Goal: Task Accomplishment & Management: Use online tool/utility

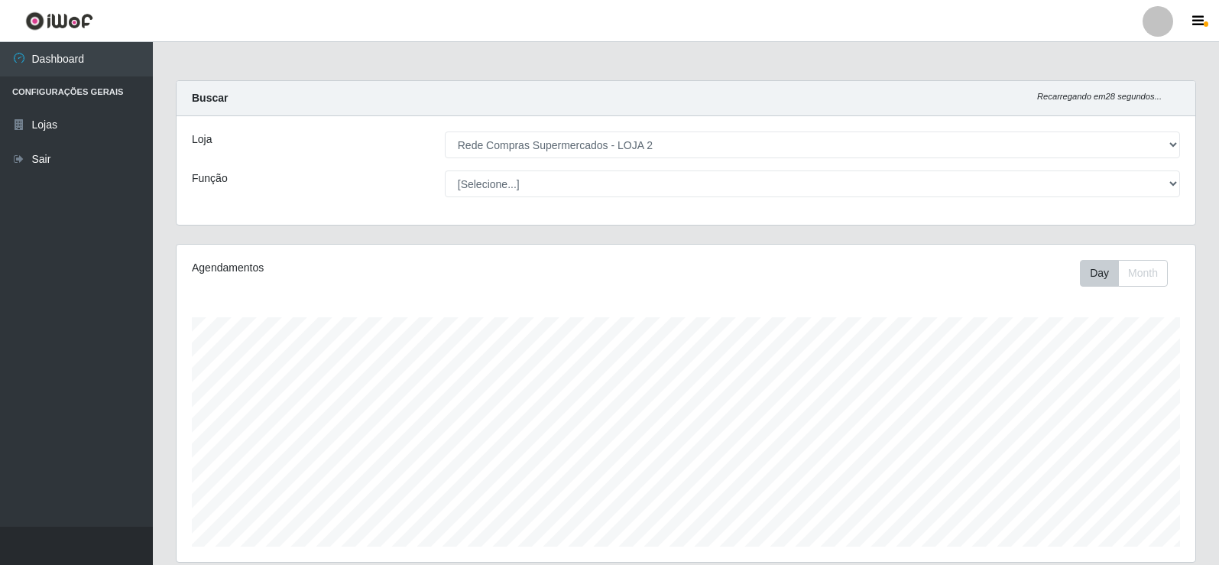
select select "161"
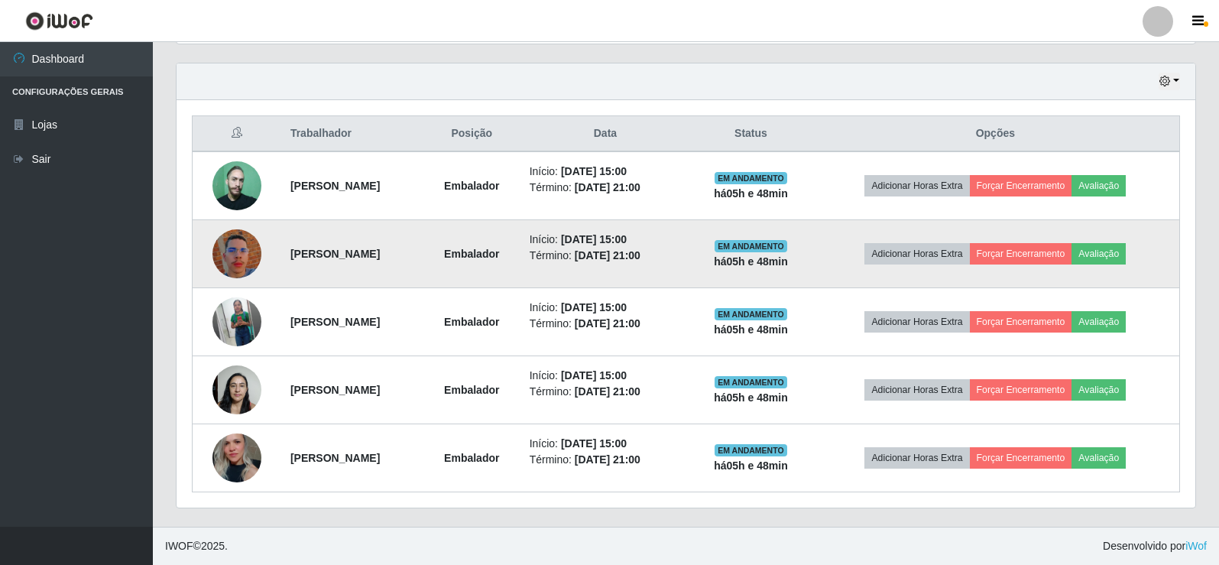
scroll to position [317, 1018]
click at [1063, 253] on button "Forçar Encerramento" at bounding box center [1021, 253] width 102 height 21
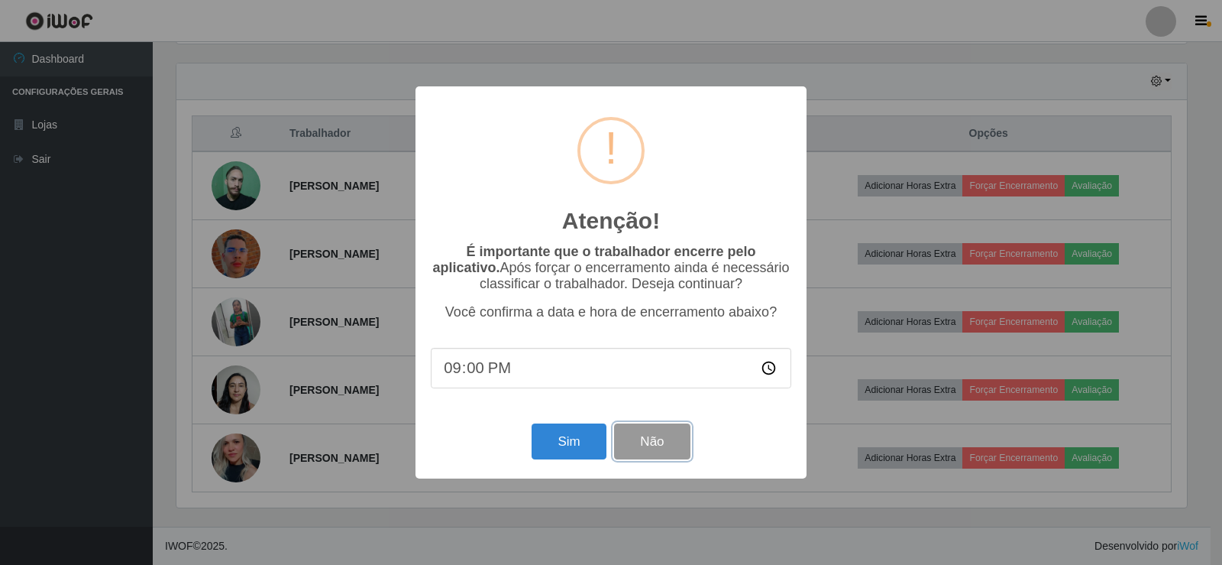
click at [636, 445] on button "Não" at bounding box center [652, 441] width 76 height 36
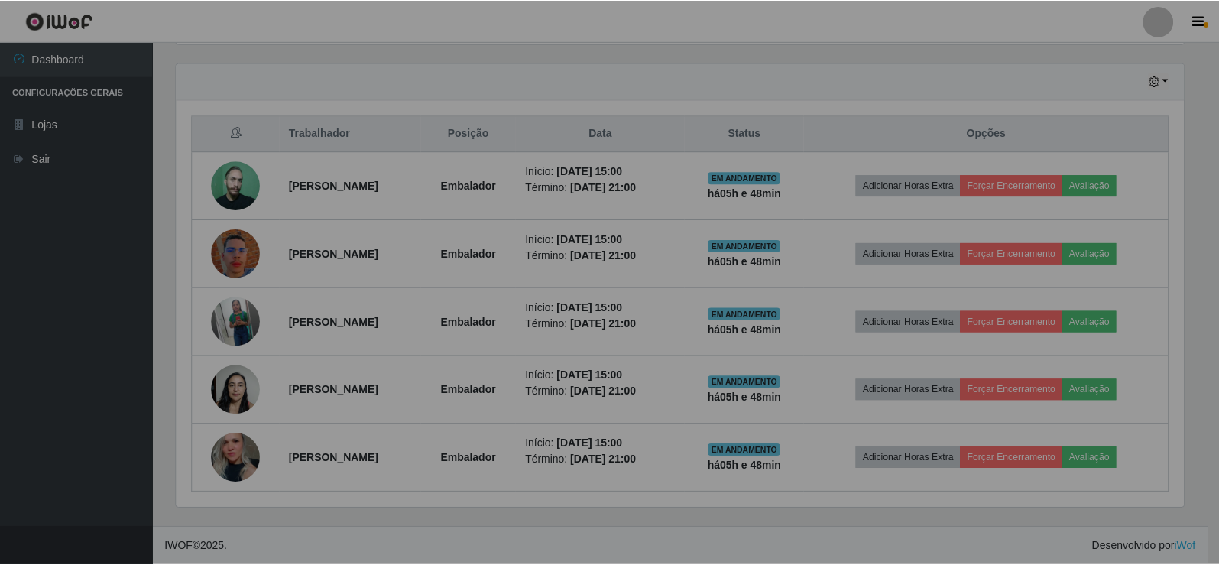
scroll to position [317, 1018]
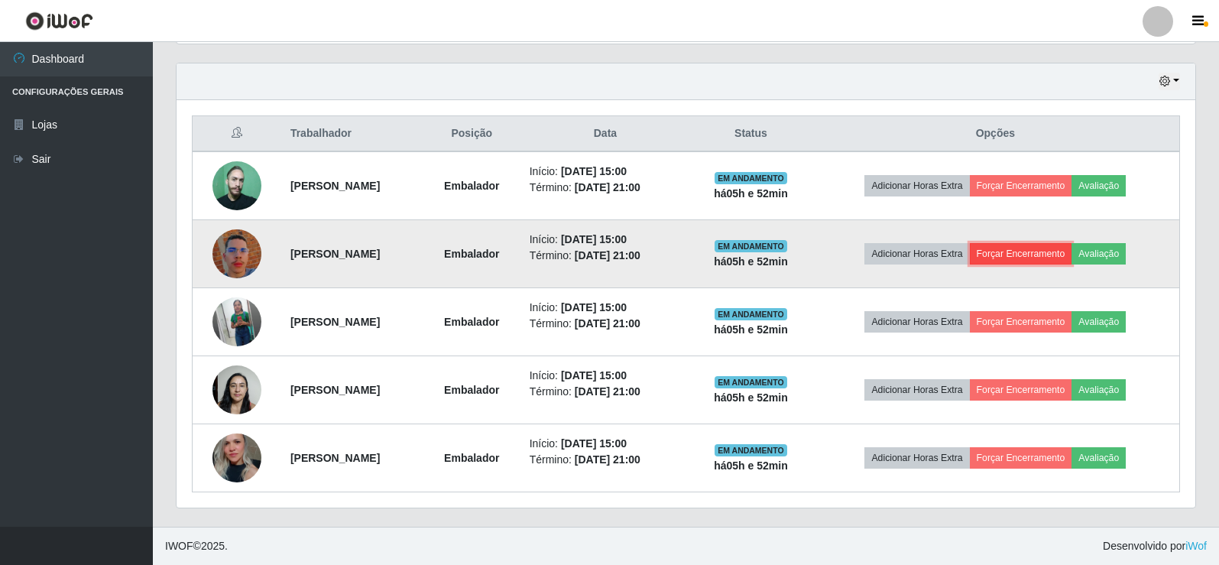
click at [1064, 248] on button "Forçar Encerramento" at bounding box center [1021, 253] width 102 height 21
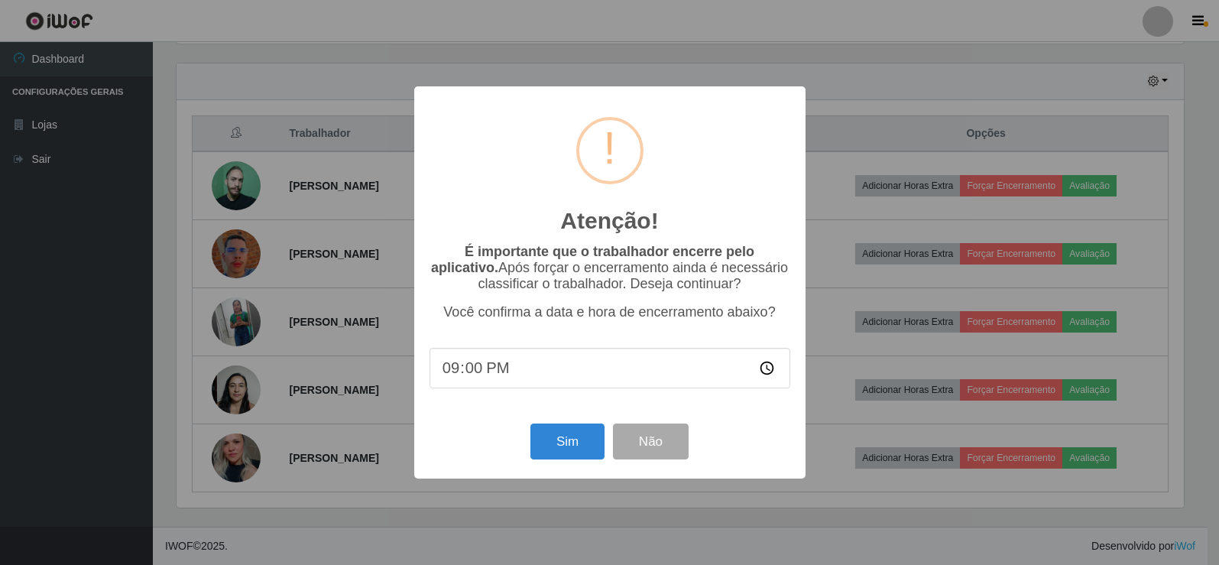
scroll to position [317, 1011]
click at [551, 448] on button "Sim" at bounding box center [569, 441] width 74 height 36
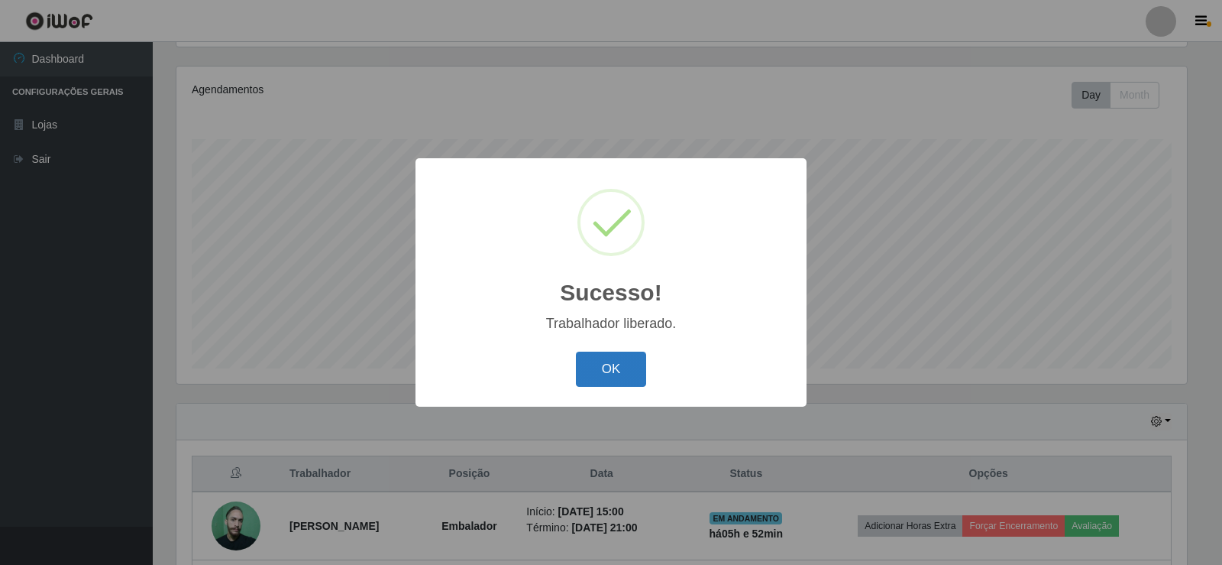
click at [633, 361] on button "OK" at bounding box center [611, 369] width 71 height 36
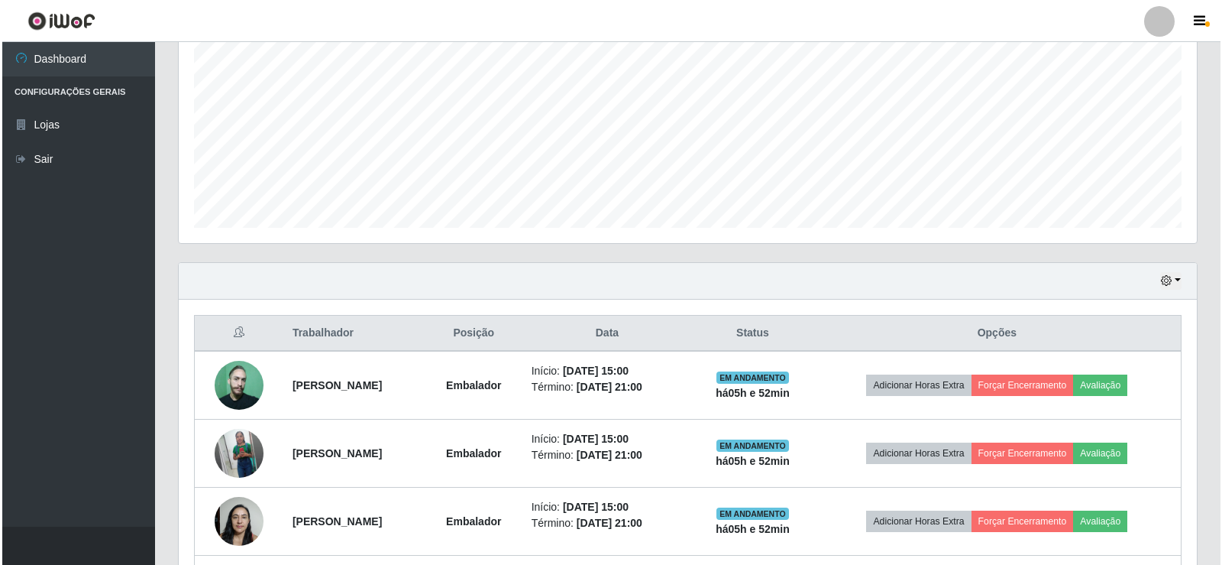
scroll to position [331, 0]
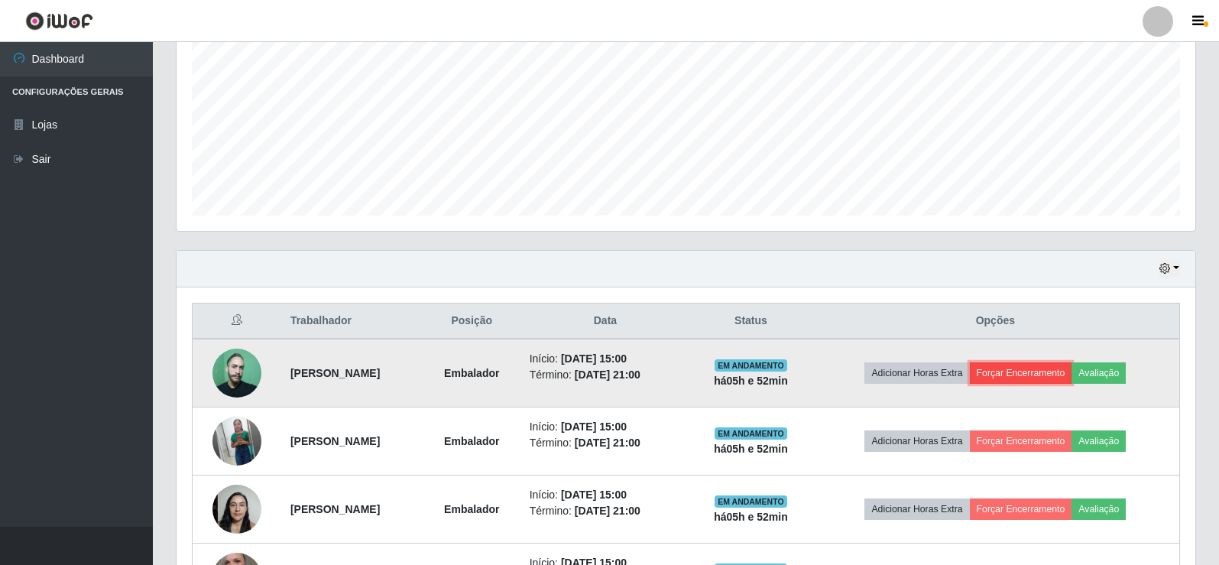
click at [1041, 368] on button "Forçar Encerramento" at bounding box center [1021, 372] width 102 height 21
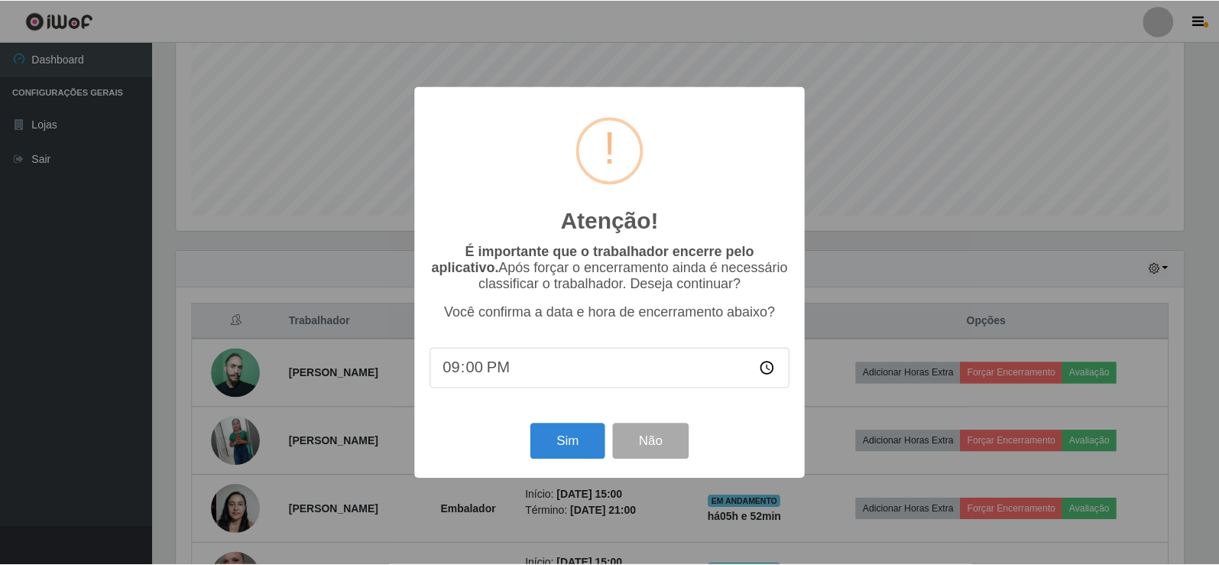
scroll to position [317, 1011]
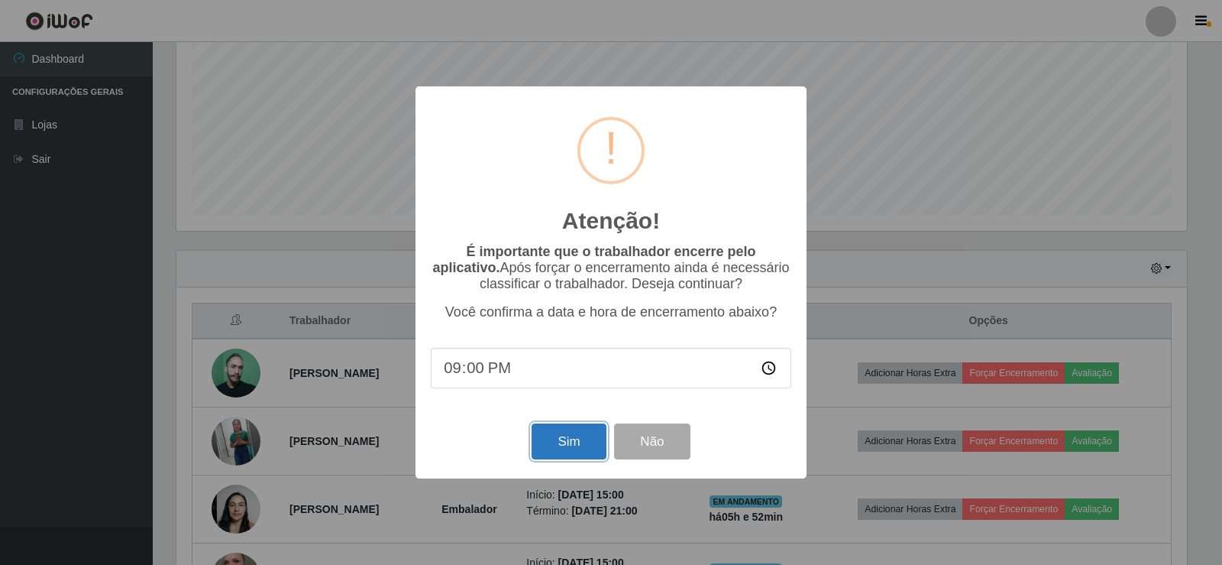
click at [572, 455] on button "Sim" at bounding box center [569, 441] width 74 height 36
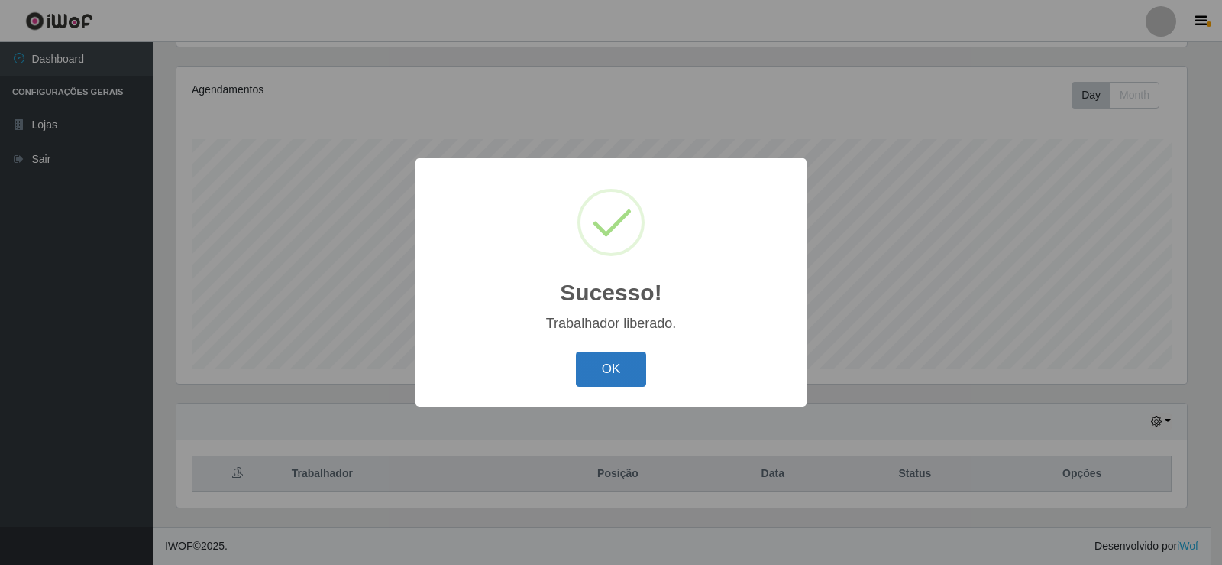
click at [597, 355] on button "OK" at bounding box center [611, 369] width 71 height 36
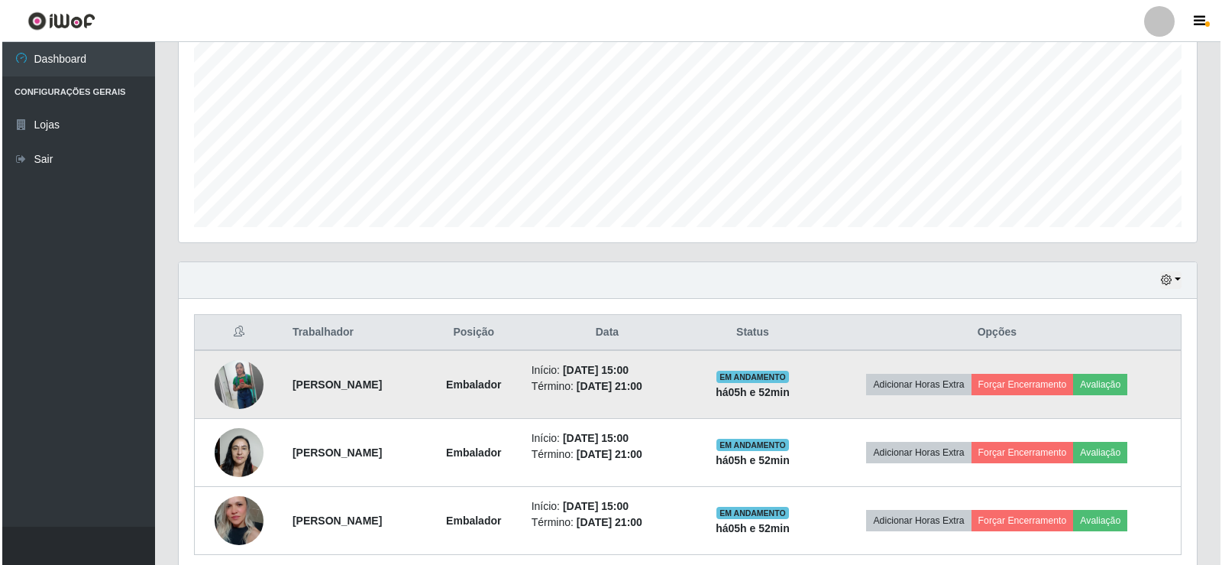
scroll to position [382, 0]
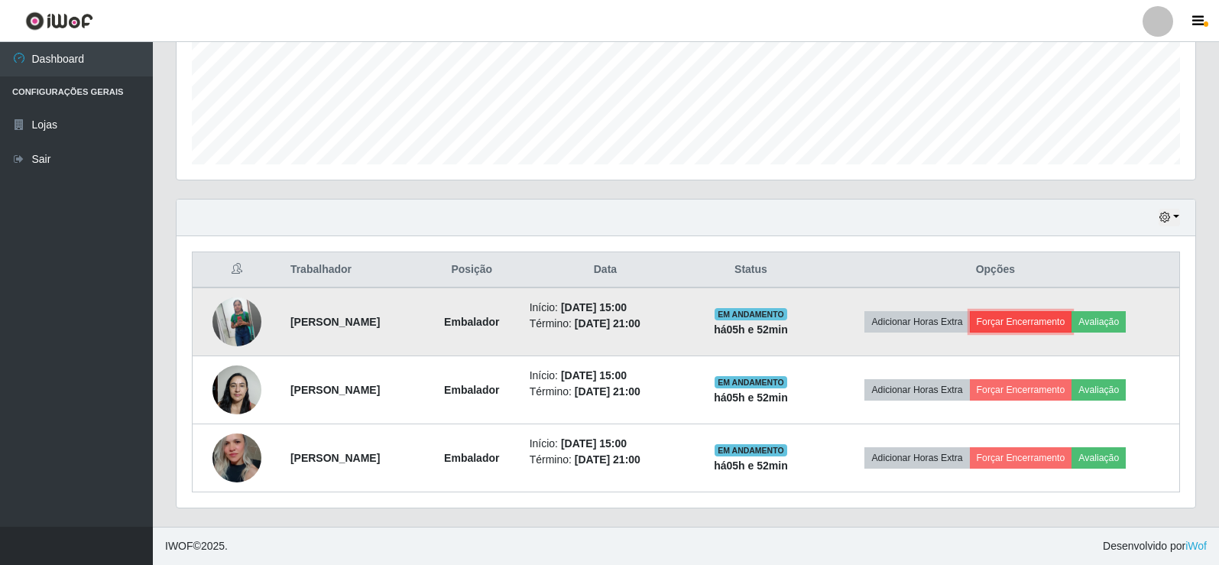
click at [1028, 316] on button "Forçar Encerramento" at bounding box center [1021, 321] width 102 height 21
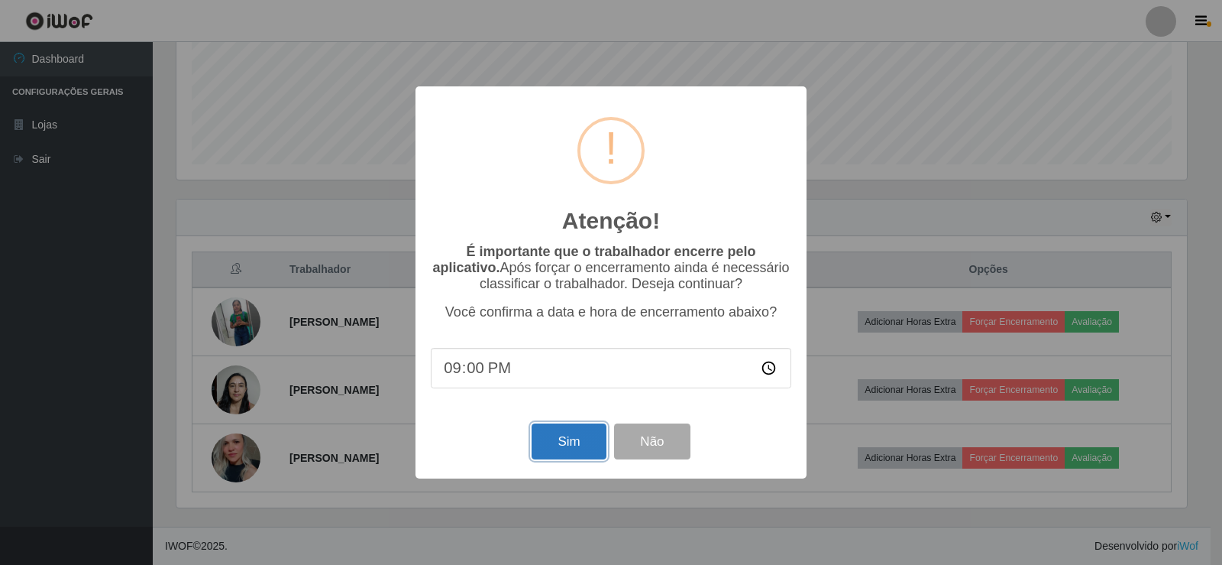
click at [586, 429] on button "Sim" at bounding box center [569, 441] width 74 height 36
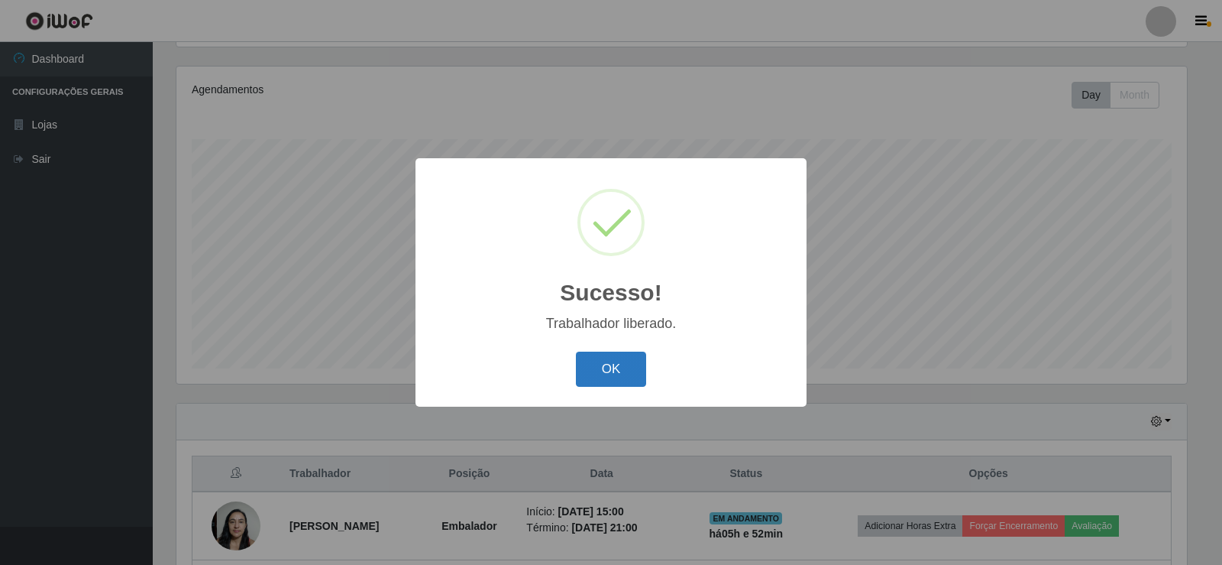
click at [625, 352] on button "OK" at bounding box center [611, 369] width 71 height 36
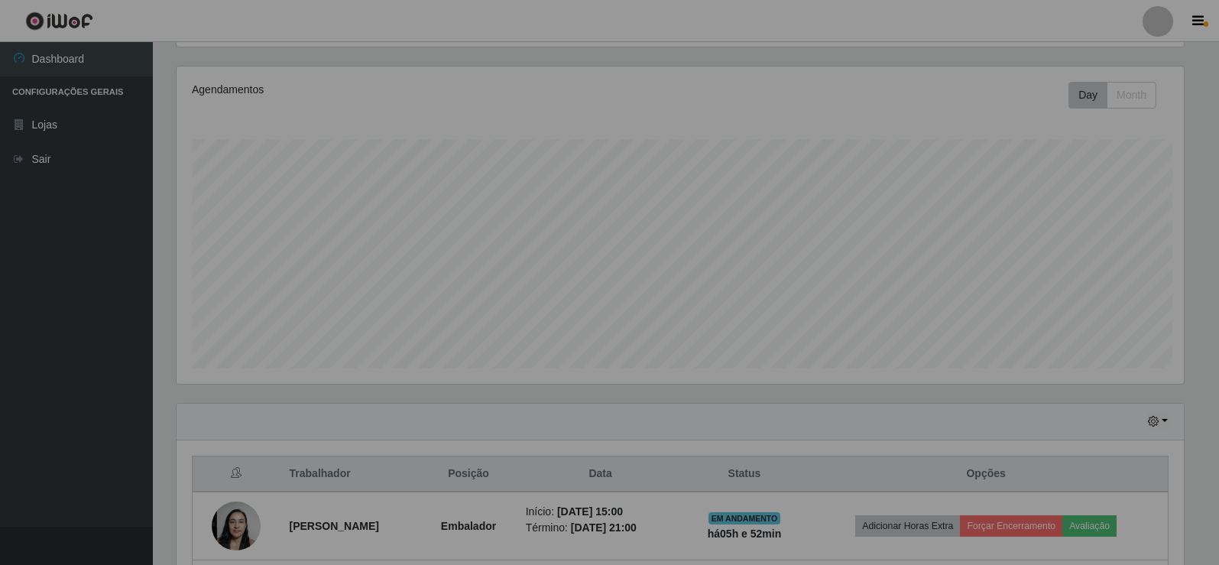
scroll to position [0, 0]
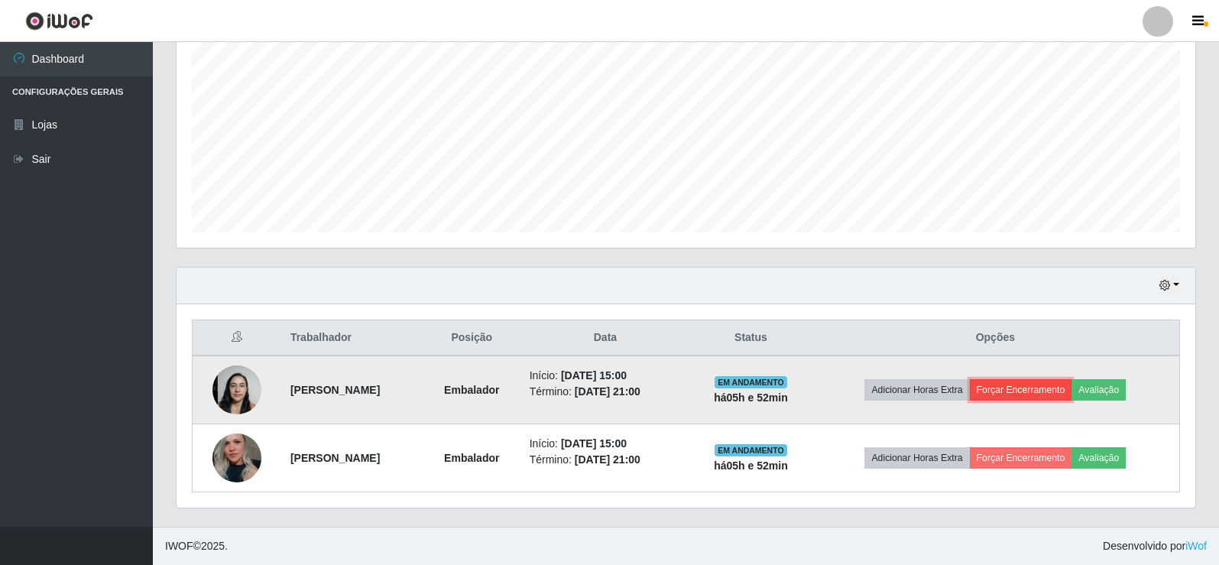
click at [1034, 380] on button "Forçar Encerramento" at bounding box center [1021, 389] width 102 height 21
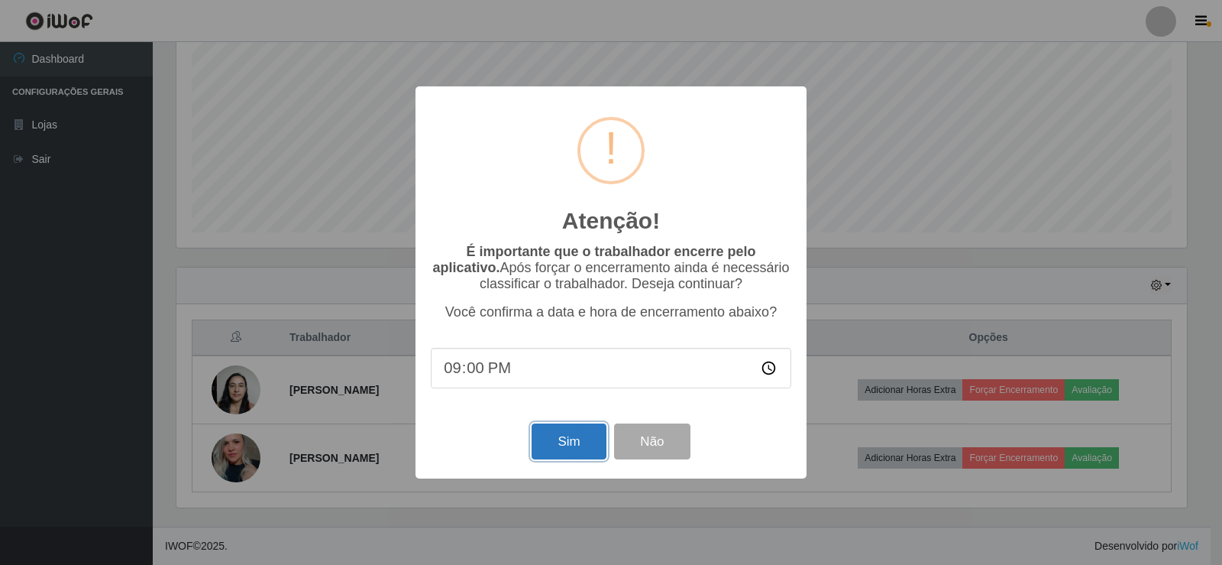
click at [565, 445] on button "Sim" at bounding box center [569, 441] width 74 height 36
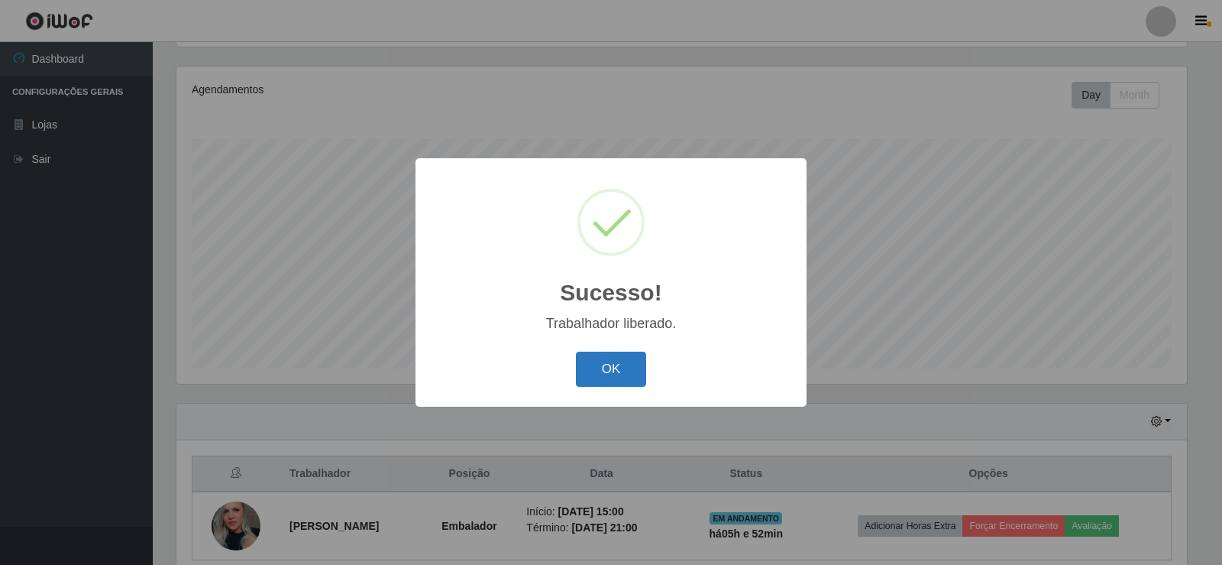
click at [644, 372] on button "OK" at bounding box center [611, 369] width 71 height 36
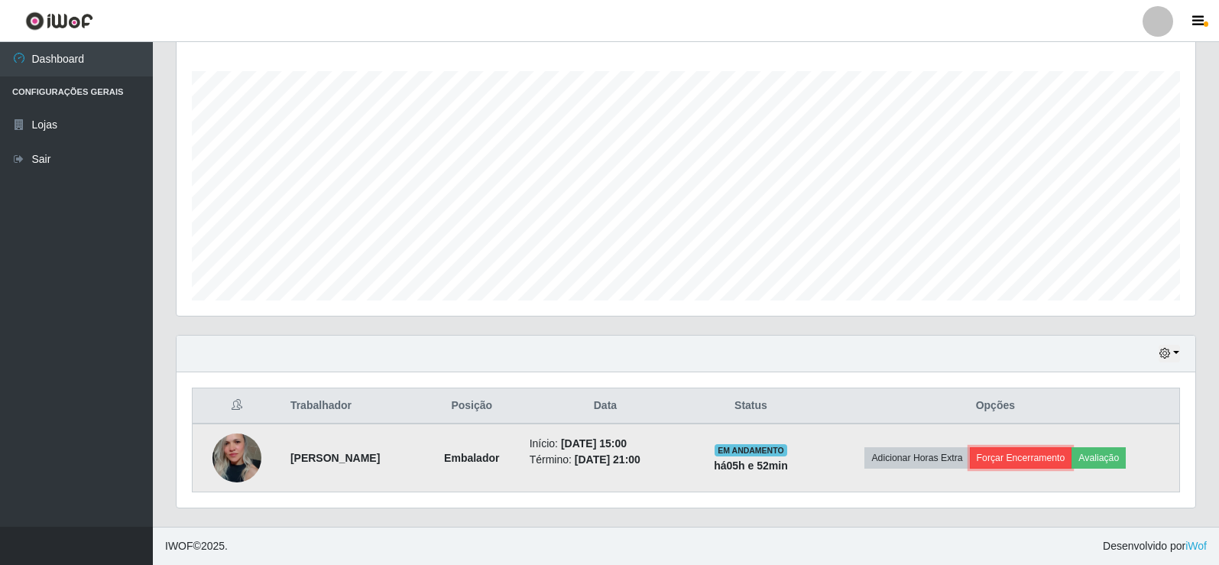
click at [1025, 454] on button "Forçar Encerramento" at bounding box center [1021, 457] width 102 height 21
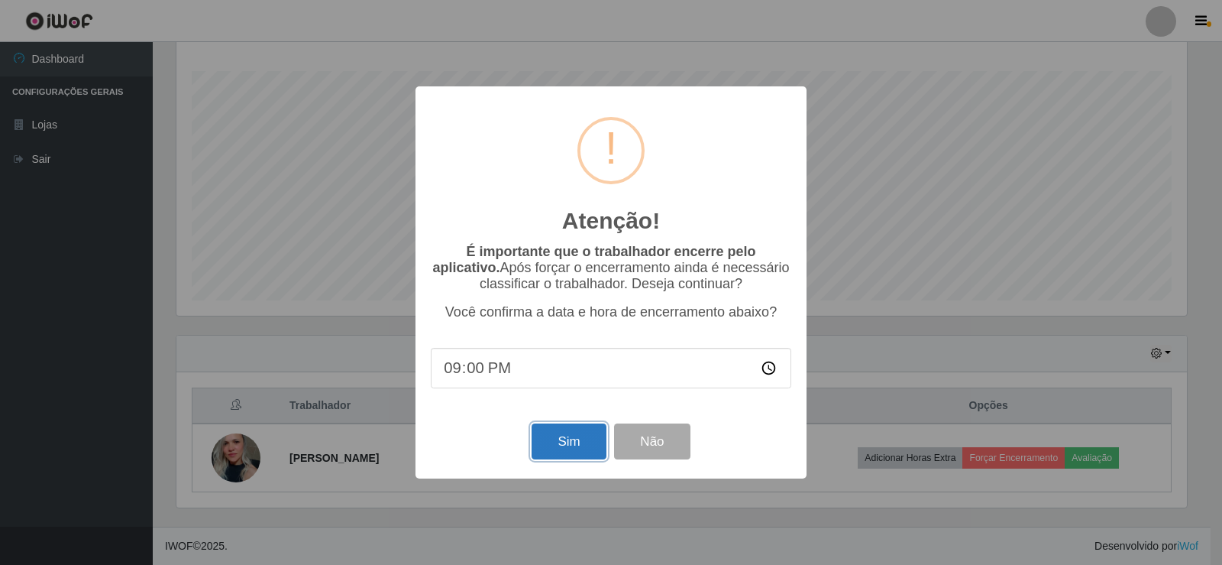
click at [583, 442] on button "Sim" at bounding box center [569, 441] width 74 height 36
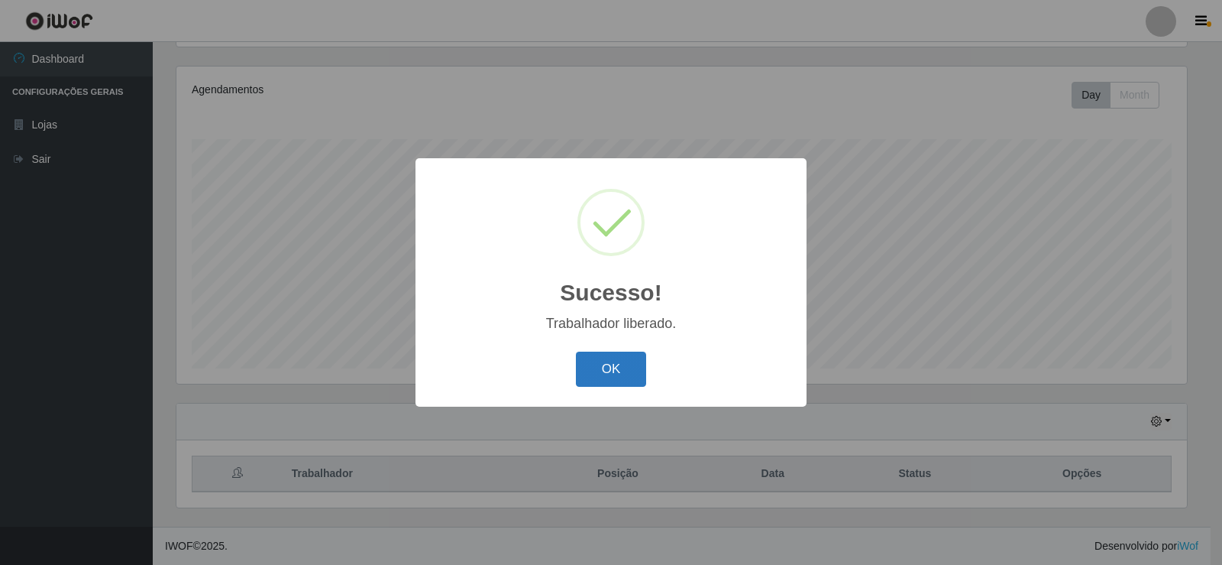
click at [617, 363] on button "OK" at bounding box center [611, 369] width 71 height 36
